Goal: Transaction & Acquisition: Purchase product/service

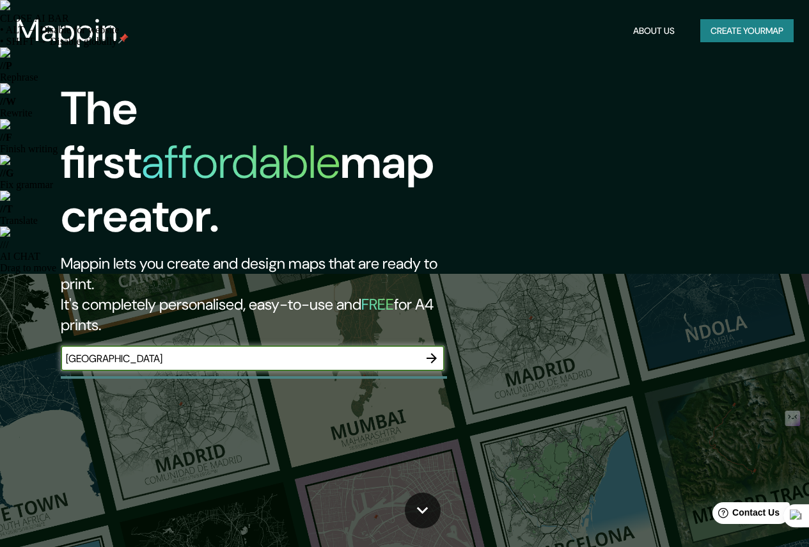
type input "[GEOGRAPHIC_DATA]"
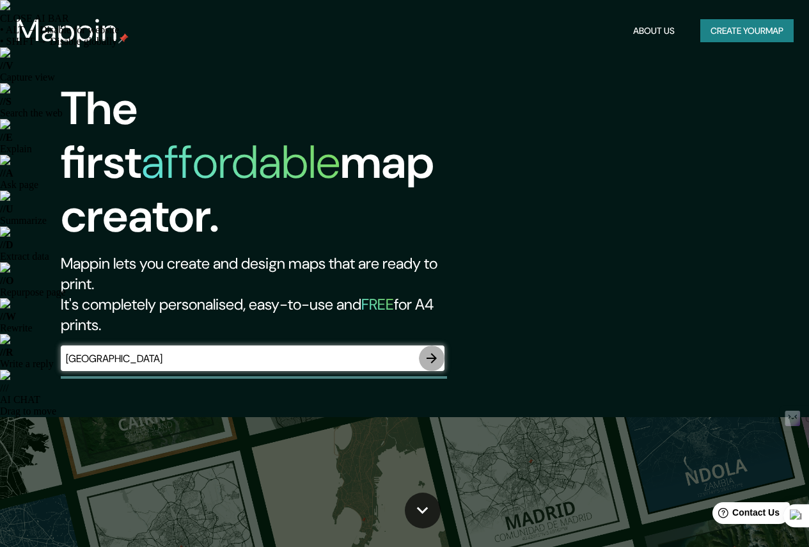
click at [430, 351] on icon "button" at bounding box center [431, 358] width 15 height 15
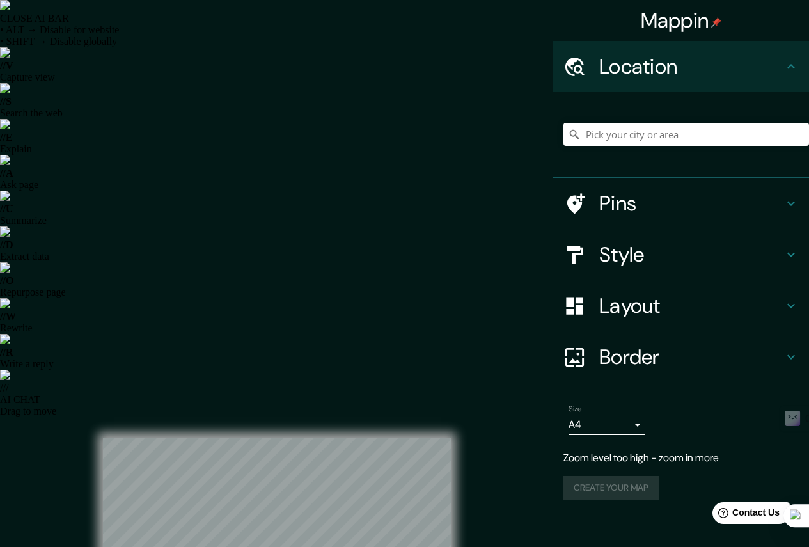
click at [597, 464] on button "Create your map" at bounding box center [611, 462] width 95 height 24
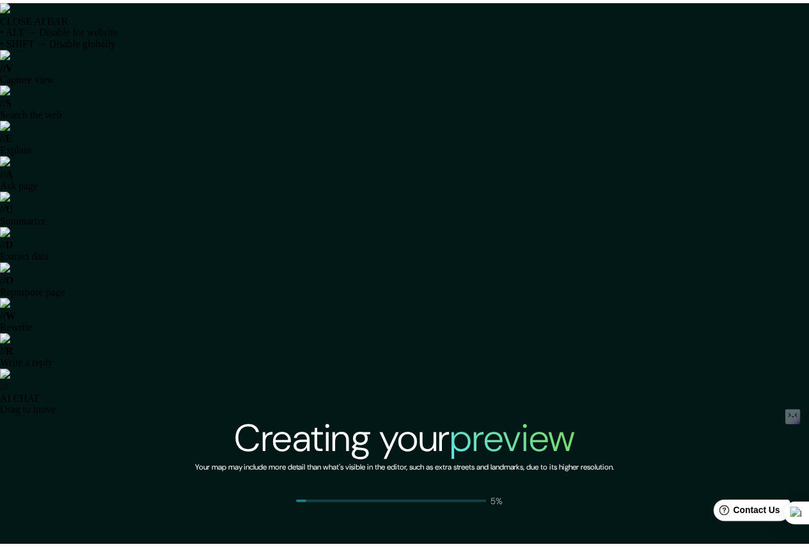
scroll to position [242, 0]
